Goal: Task Accomplishment & Management: Complete application form

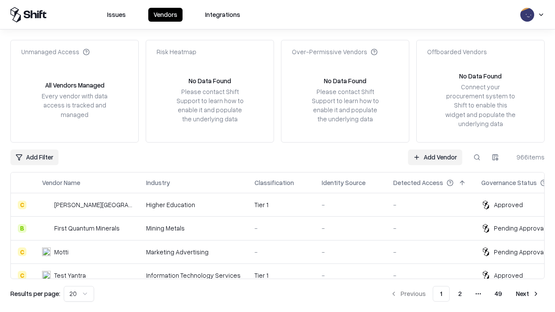
click at [435, 157] on link "Add Vendor" at bounding box center [435, 158] width 54 height 16
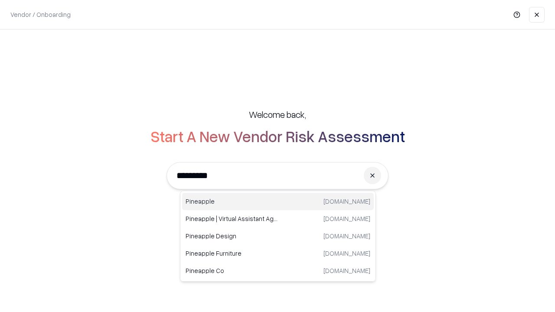
click at [278, 202] on div "Pineapple [DOMAIN_NAME]" at bounding box center [278, 201] width 192 height 17
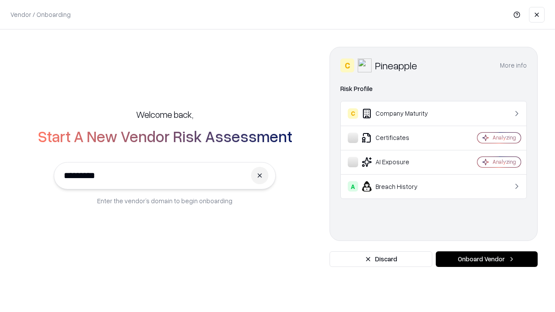
type input "*********"
click at [486, 259] on button "Onboard Vendor" at bounding box center [487, 259] width 102 height 16
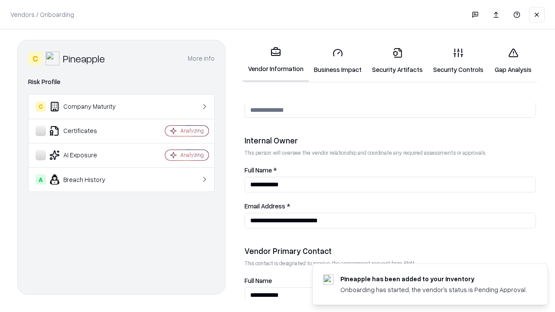
scroll to position [449, 0]
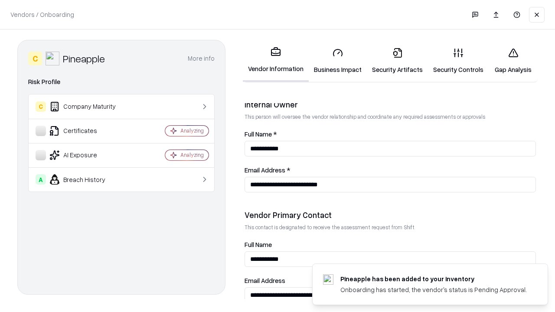
click at [397, 61] on link "Security Artifacts" at bounding box center [397, 61] width 61 height 40
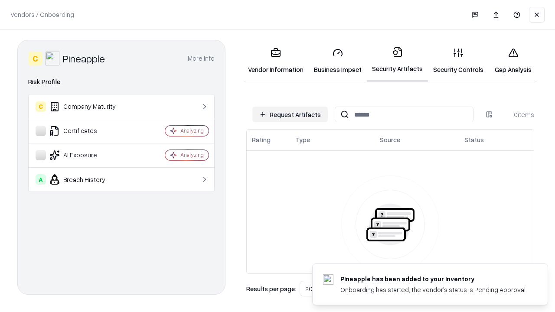
click at [290, 114] on button "Request Artifacts" at bounding box center [289, 115] width 75 height 16
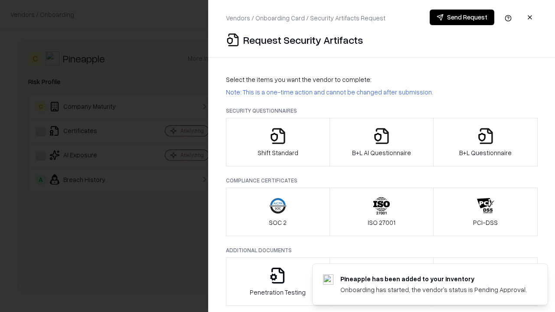
click at [485, 142] on icon "button" at bounding box center [485, 135] width 17 height 17
click at [381, 142] on icon "button" at bounding box center [381, 135] width 17 height 17
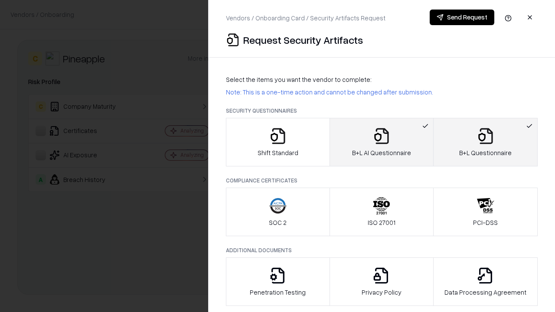
click at [462, 17] on button "Send Request" at bounding box center [462, 18] width 65 height 16
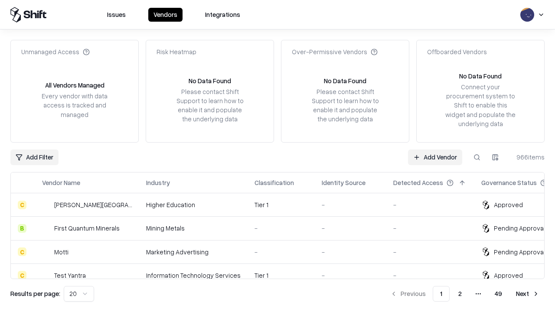
click at [477, 157] on button at bounding box center [477, 158] width 16 height 16
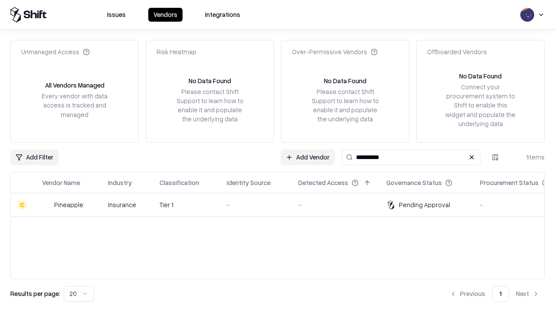
type input "*********"
click at [283, 205] on div "-" at bounding box center [256, 204] width 58 height 9
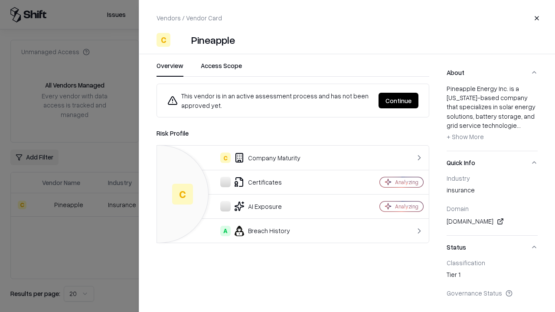
click at [398, 101] on button "Continue" at bounding box center [399, 101] width 40 height 16
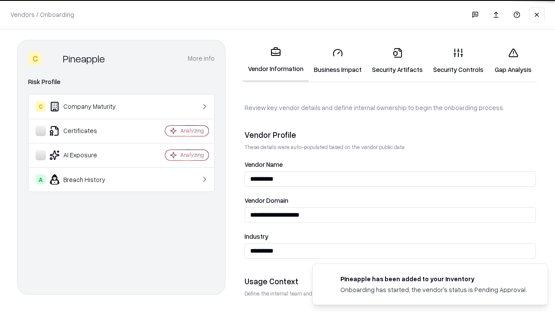
click at [397, 61] on link "Security Artifacts" at bounding box center [397, 61] width 61 height 40
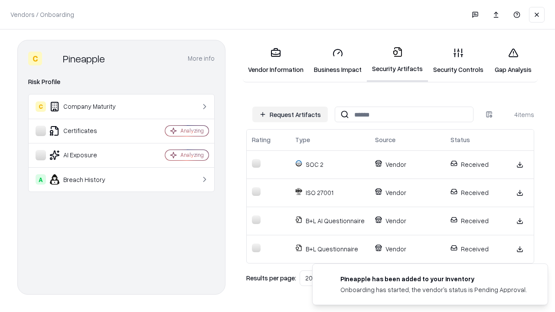
click at [513, 61] on link "Gap Analysis" at bounding box center [513, 61] width 49 height 40
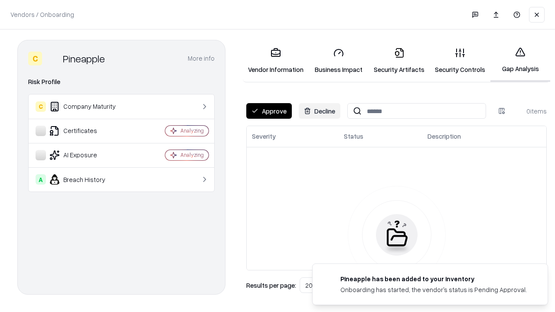
click at [269, 111] on button "Approve" at bounding box center [269, 111] width 46 height 16
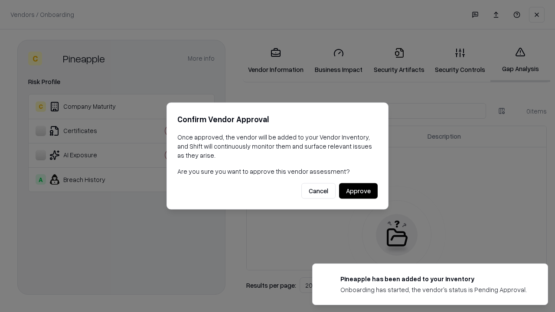
click at [358, 191] on button "Approve" at bounding box center [358, 191] width 39 height 16
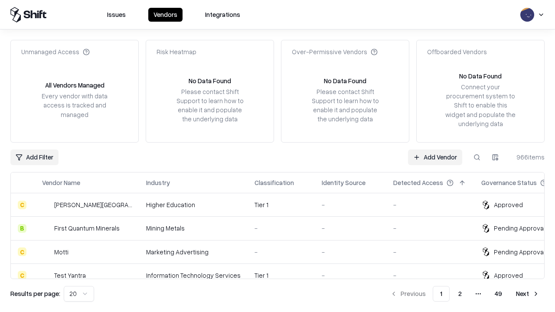
type input "*********"
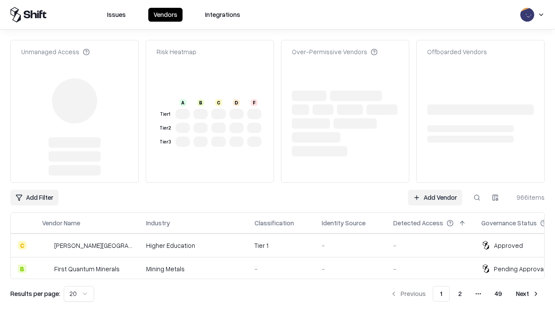
click at [435, 190] on link "Add Vendor" at bounding box center [435, 198] width 54 height 16
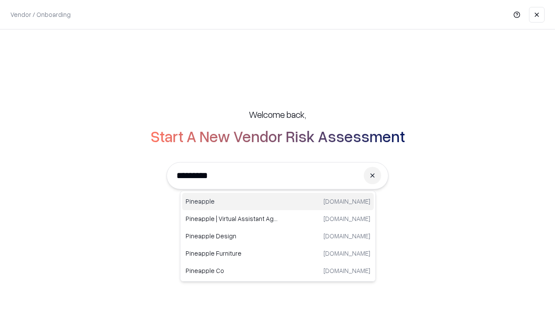
click at [278, 202] on div "Pineapple pineappleenergy.com" at bounding box center [278, 201] width 192 height 17
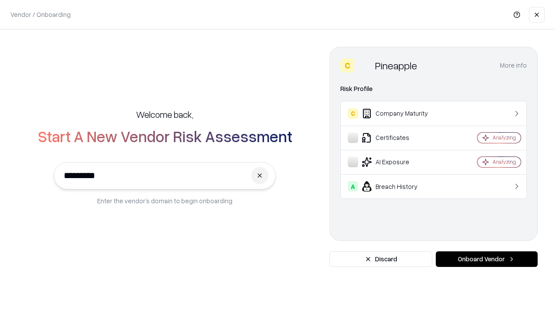
type input "*********"
click at [486, 259] on button "Onboard Vendor" at bounding box center [487, 259] width 102 height 16
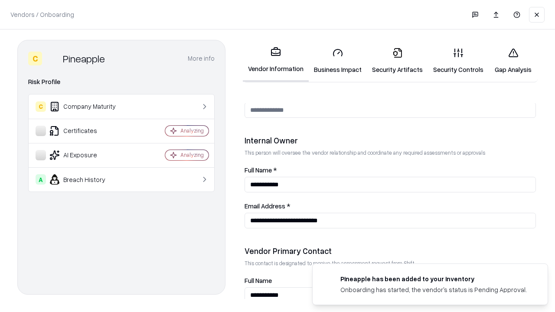
scroll to position [449, 0]
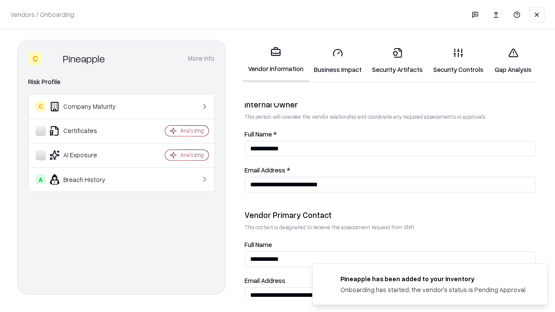
click at [513, 61] on link "Gap Analysis" at bounding box center [513, 61] width 49 height 40
